Goal: Find specific page/section: Find specific page/section

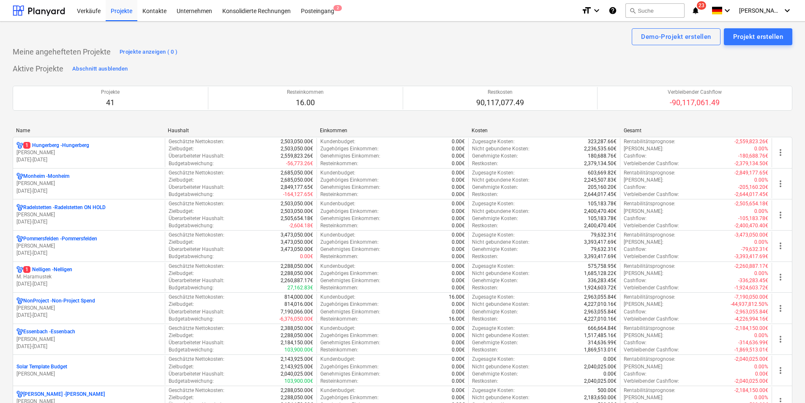
click at [38, 133] on div "Name" at bounding box center [88, 131] width 145 height 6
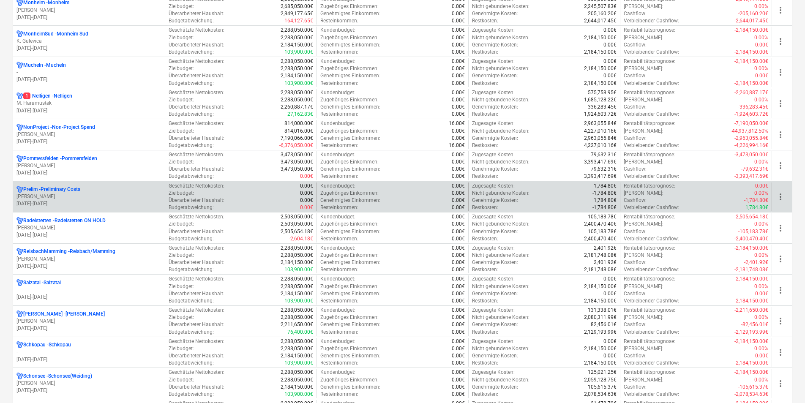
scroll to position [676, 0]
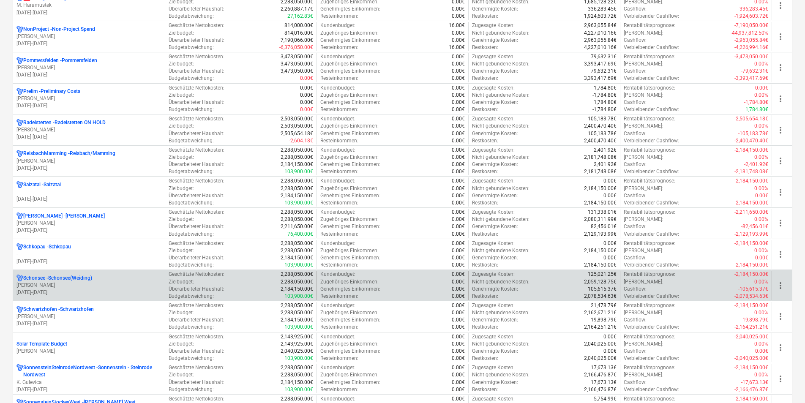
click at [51, 285] on p "[PERSON_NAME]" at bounding box center [88, 285] width 145 height 7
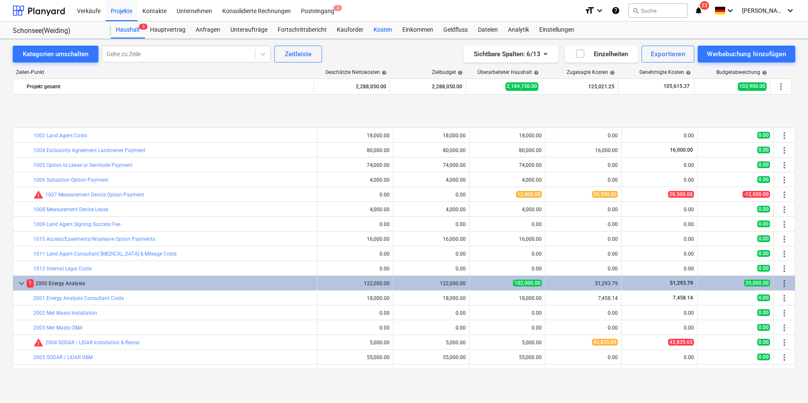
click at [380, 28] on div "Kosten" at bounding box center [383, 30] width 29 height 17
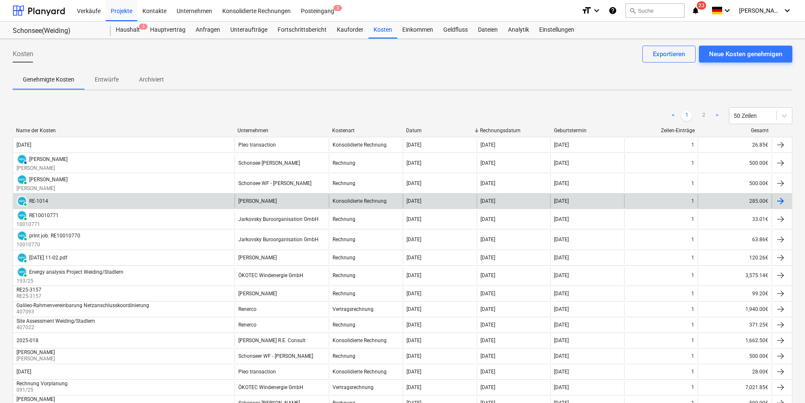
click at [58, 200] on div "PAID RE-1014" at bounding box center [123, 201] width 221 height 14
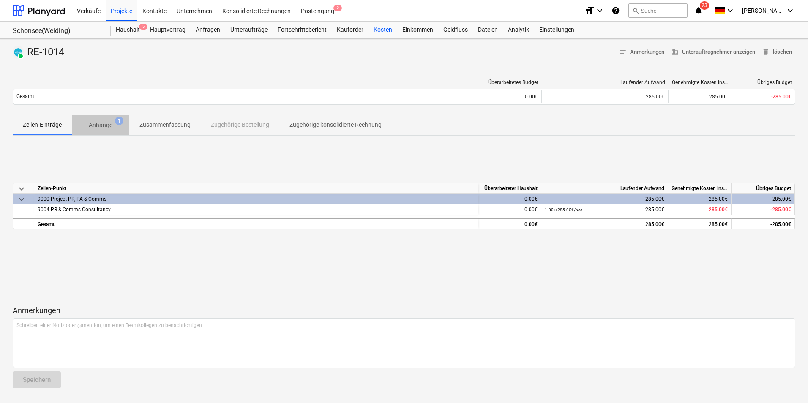
click at [113, 127] on span "Anhänge 1" at bounding box center [100, 125] width 37 height 9
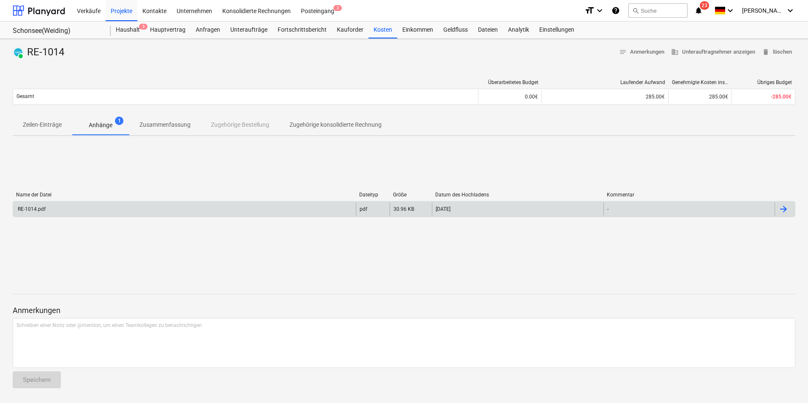
click at [155, 211] on div "RE-1014.pdf" at bounding box center [184, 209] width 343 height 14
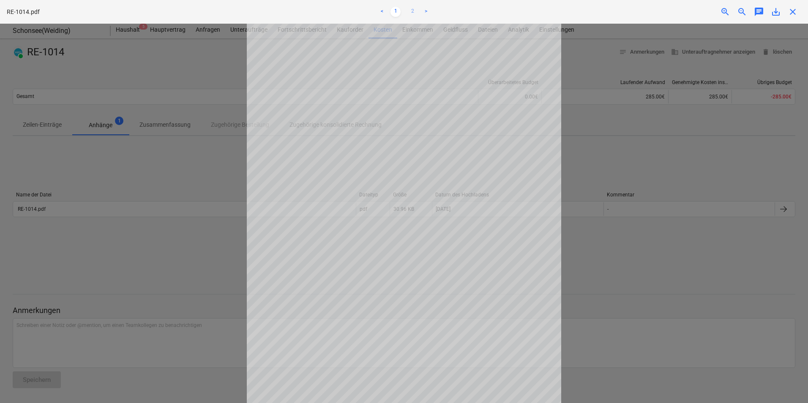
click at [412, 12] on link "2" at bounding box center [412, 12] width 10 height 10
click at [792, 13] on span "close" at bounding box center [793, 12] width 10 height 10
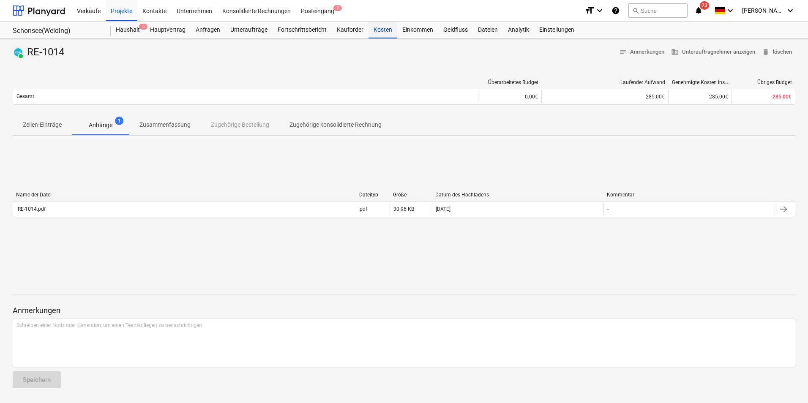
click at [388, 29] on div "Kosten" at bounding box center [383, 30] width 29 height 17
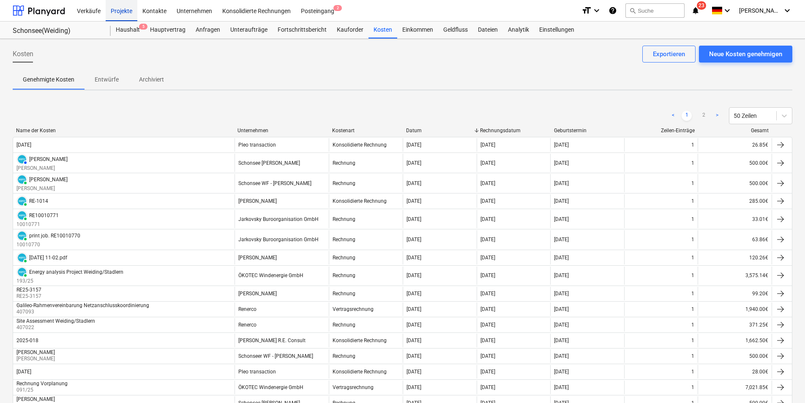
click at [119, 14] on div "Projekte" at bounding box center [122, 11] width 32 height 22
